Goal: Navigation & Orientation: Find specific page/section

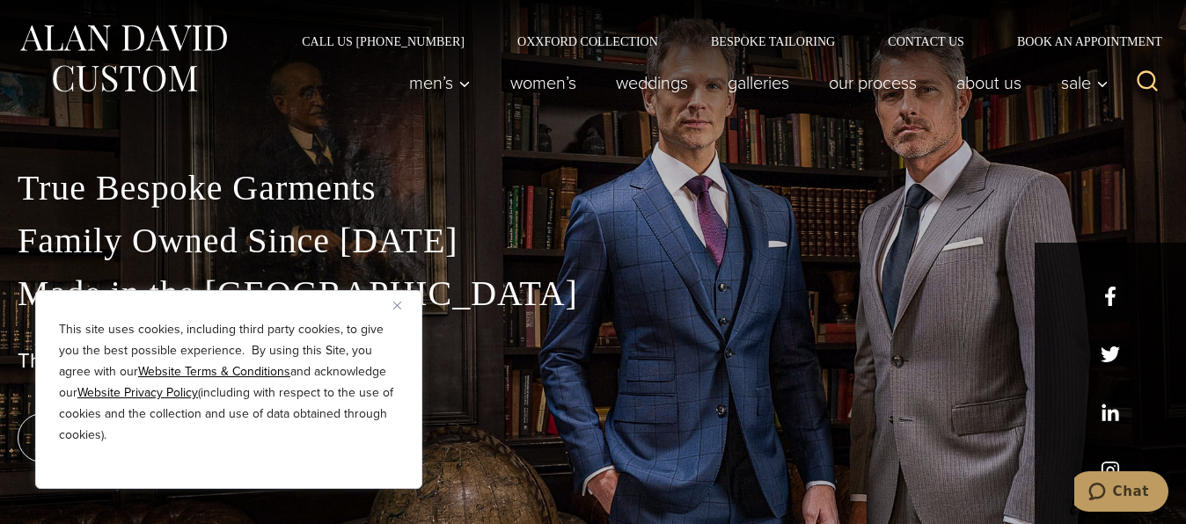
click at [395, 308] on img "Close" at bounding box center [397, 306] width 8 height 8
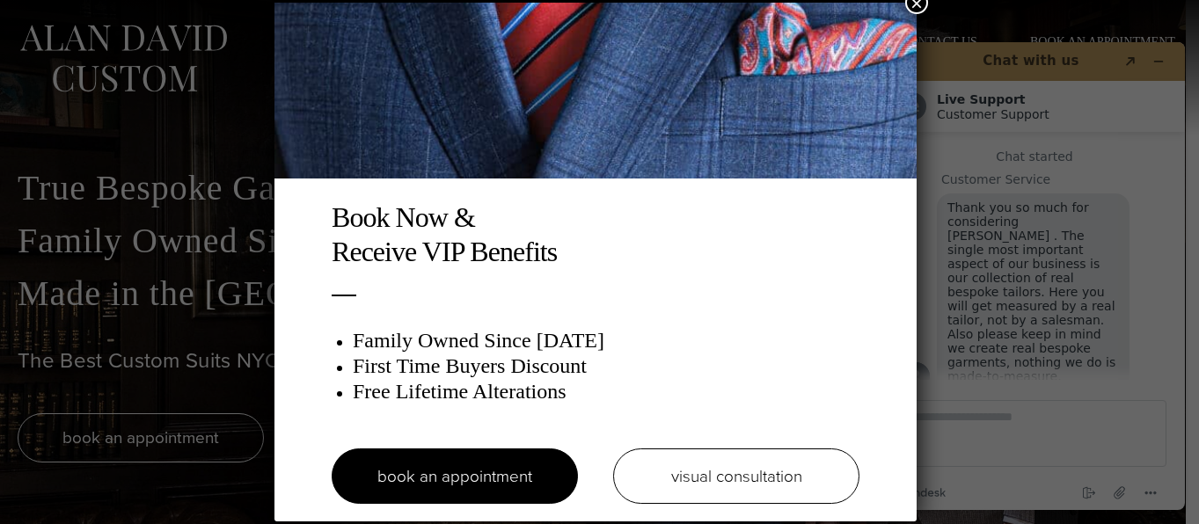
click at [919, 6] on button "×" at bounding box center [916, 2] width 23 height 23
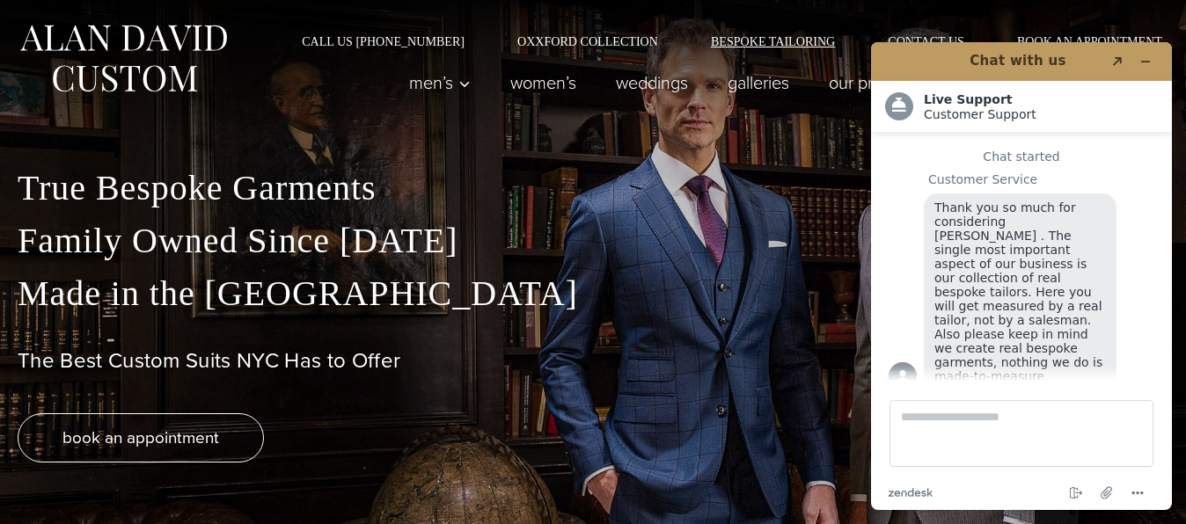
click at [792, 45] on link "Bespoke Tailoring" at bounding box center [772, 41] width 177 height 12
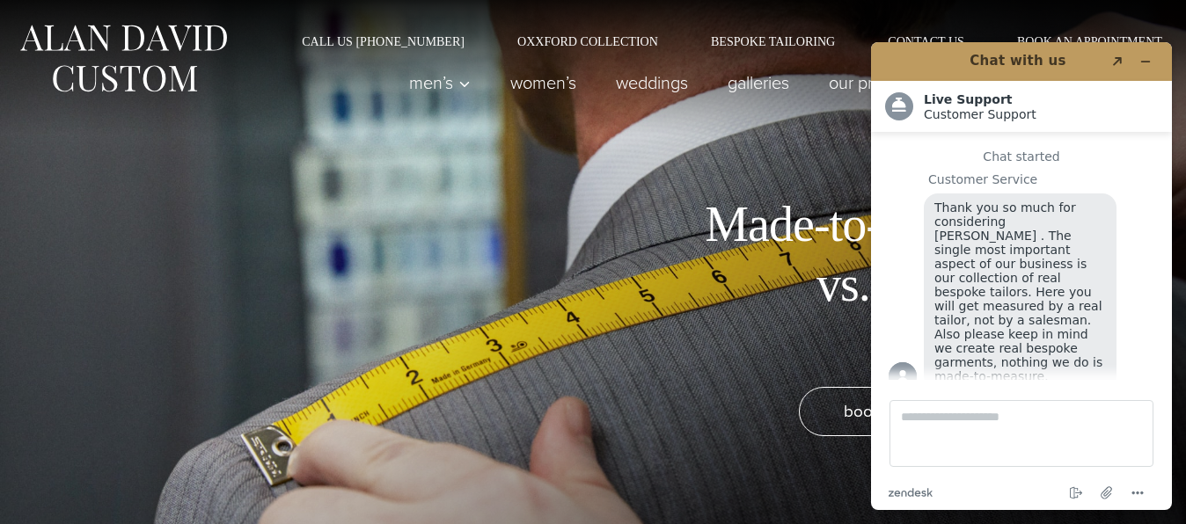
click at [800, 145] on div "Made-to-Measure vs. Bespoke Tailoring book an appointment" at bounding box center [593, 262] width 1186 height 524
click at [1108, 16] on div "Call Us [PHONE_NUMBER] Oxxford Collection Bespoke Tailoring Contact Us Book an …" at bounding box center [593, 23] width 1186 height 47
click at [1108, 16] on div "Call Us (212) 227-4040 Oxxford Collection Bespoke Tailoring Contact Us Book an …" at bounding box center [593, 23] width 1186 height 47
click at [821, 128] on div "Men’s Custom Suits Custom Tuxedos Custom Sports Coats Custom Trousers Custom Ve…" at bounding box center [593, 91] width 1186 height 88
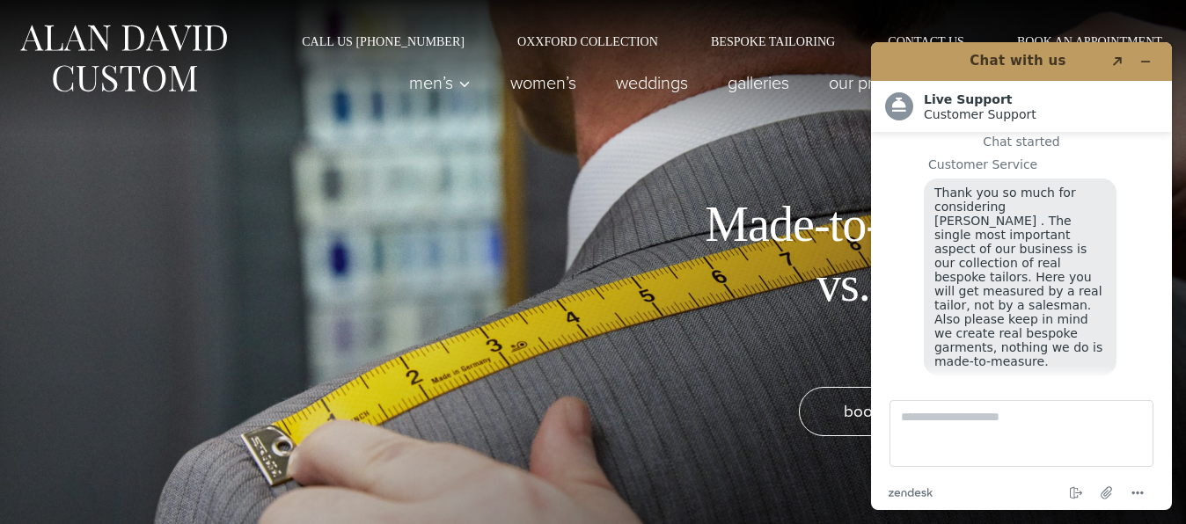
click at [820, 129] on div "Men’s Custom Suits Custom Tuxedos Custom Sports Coats Custom Trousers Custom Ve…" at bounding box center [593, 91] width 1186 height 88
click at [1114, 64] on icon "Popout" at bounding box center [1117, 61] width 9 height 9
